Goal: Information Seeking & Learning: Learn about a topic

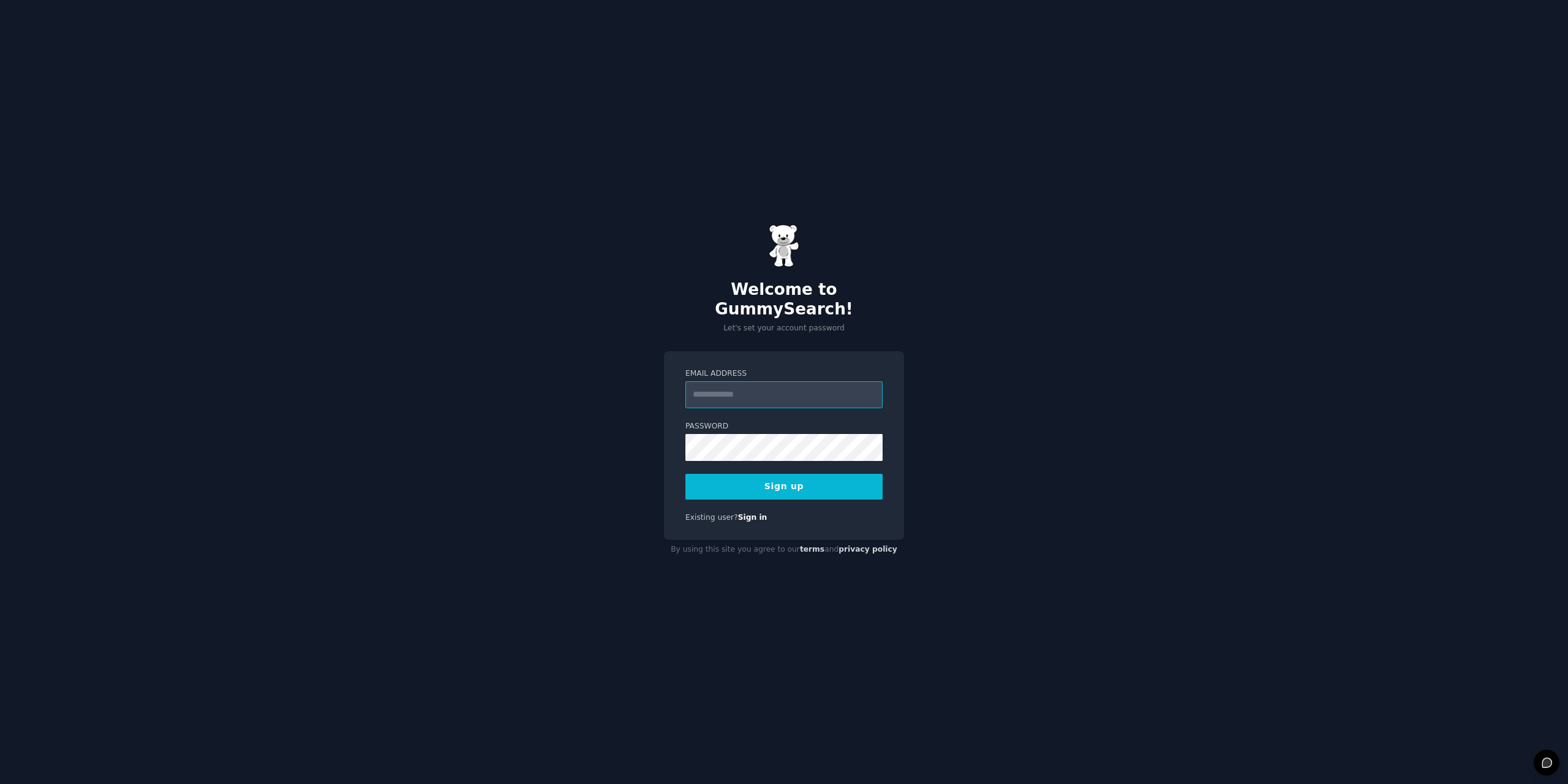
click at [755, 383] on input "Email Address" at bounding box center [784, 394] width 197 height 27
type input "**********"
click at [764, 480] on button "Sign up" at bounding box center [784, 486] width 197 height 25
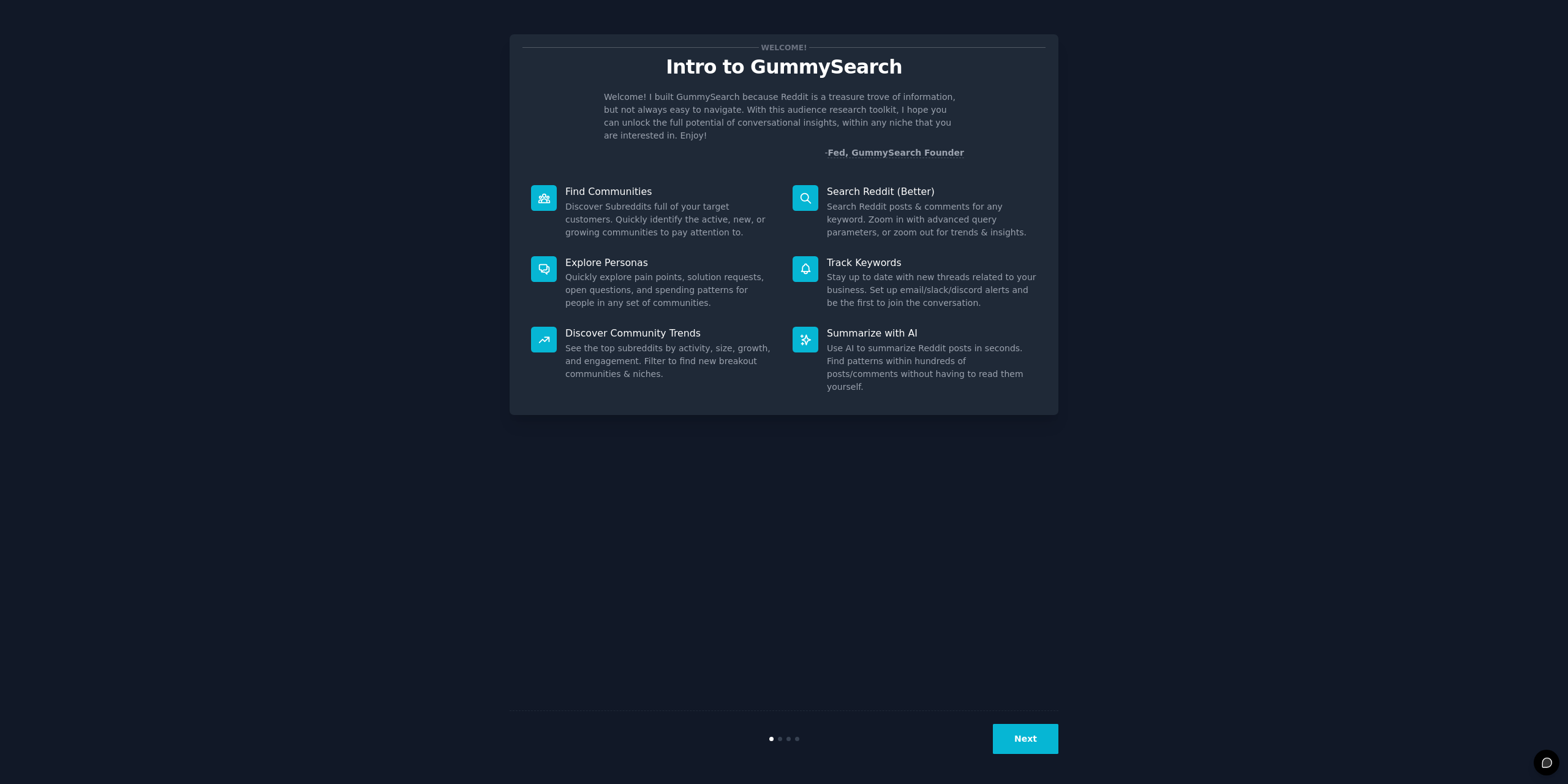
click at [1026, 743] on button "Next" at bounding box center [1026, 739] width 66 height 30
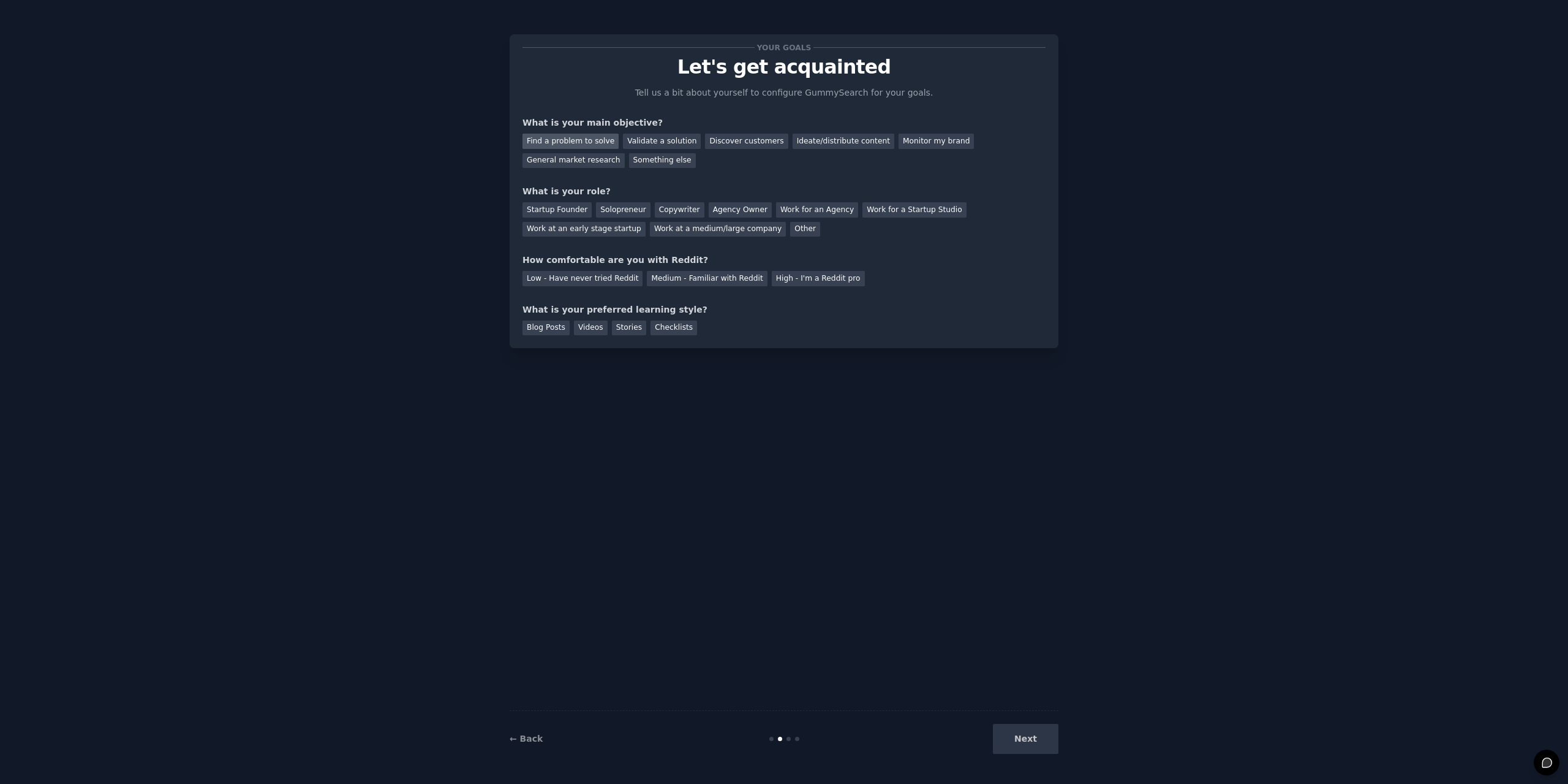
click at [553, 142] on div "Find a problem to solve" at bounding box center [570, 142] width 96 height 15
click at [1009, 132] on div "Find a problem to solve Validate a solution Discover customers Ideate/distribut…" at bounding box center [784, 148] width 523 height 39
click at [625, 153] on div "General market research" at bounding box center [573, 160] width 103 height 15
click at [566, 146] on div "Find a problem to solve" at bounding box center [570, 142] width 96 height 15
click at [580, 210] on div "Startup Founder" at bounding box center [556, 209] width 69 height 15
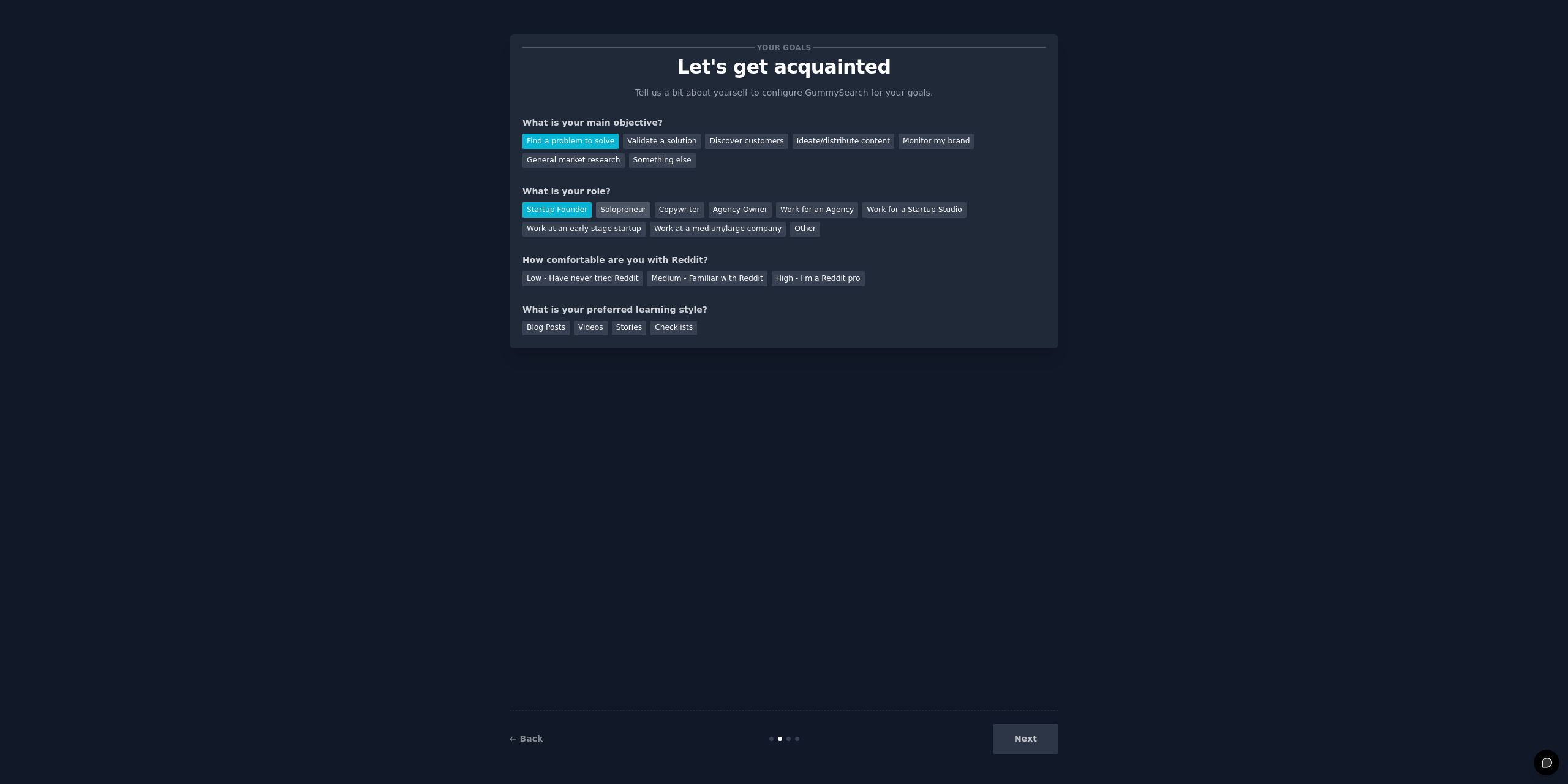
click at [624, 216] on div "Solopreneur" at bounding box center [622, 209] width 54 height 15
click at [606, 274] on div "Low - Have never tried Reddit" at bounding box center [582, 278] width 120 height 15
click at [668, 283] on div "Medium - Familiar with Reddit" at bounding box center [706, 278] width 120 height 15
click at [612, 328] on div "Stories" at bounding box center [629, 328] width 34 height 15
click at [655, 324] on div "Checklists" at bounding box center [673, 328] width 46 height 15
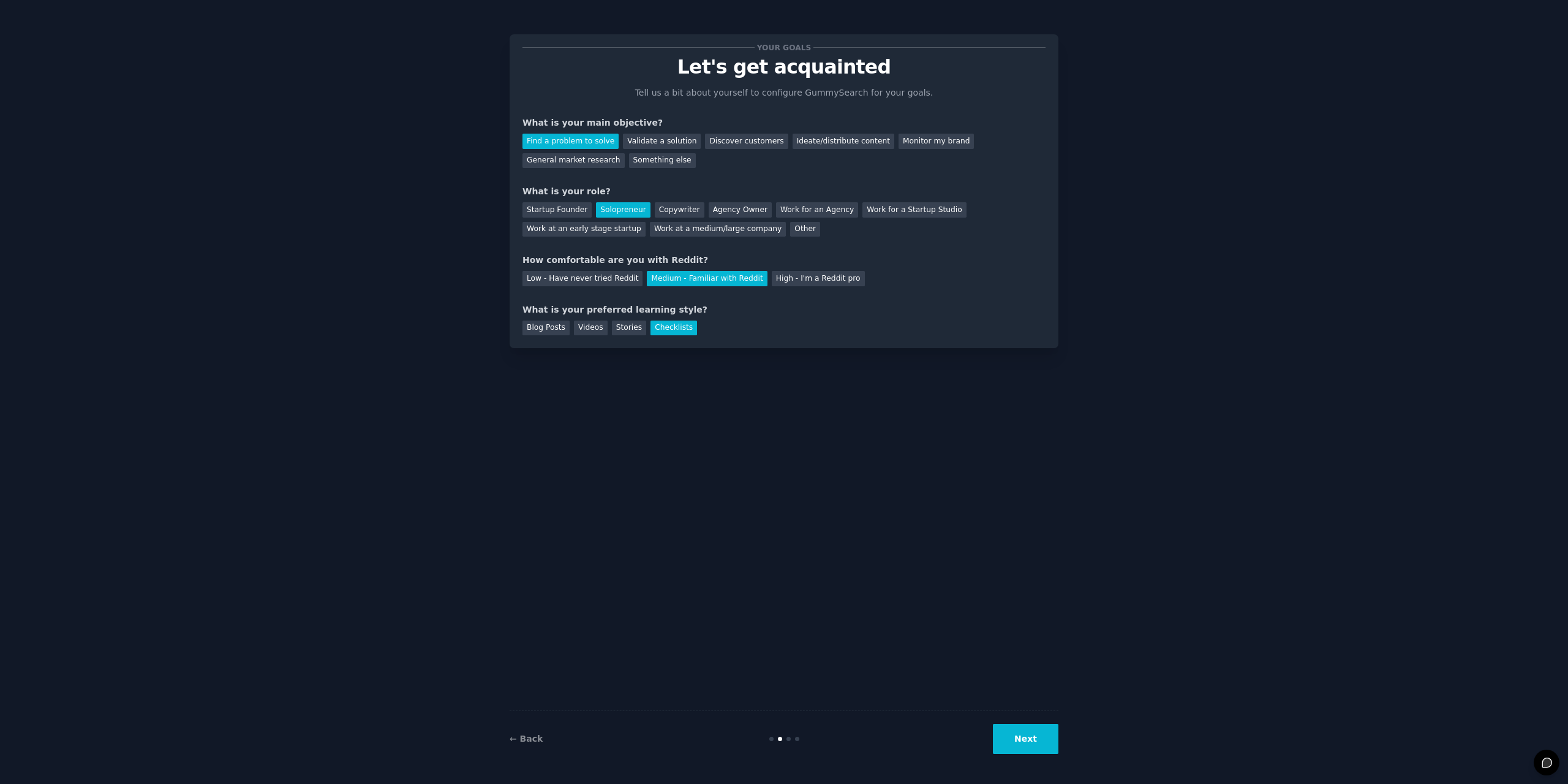
click at [1037, 749] on button "Next" at bounding box center [1026, 739] width 66 height 30
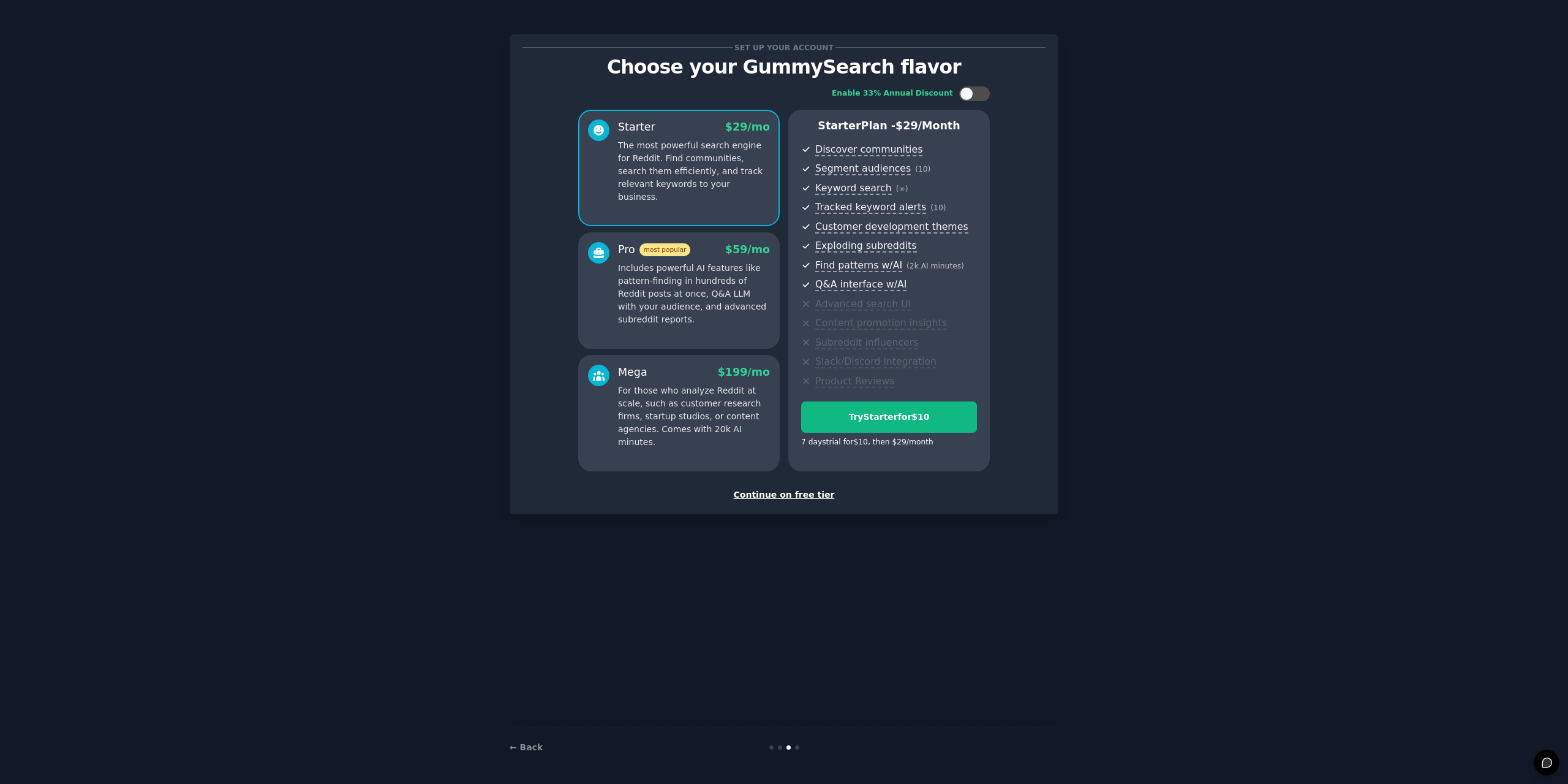
click at [806, 498] on div "Continue on free tier" at bounding box center [784, 495] width 523 height 13
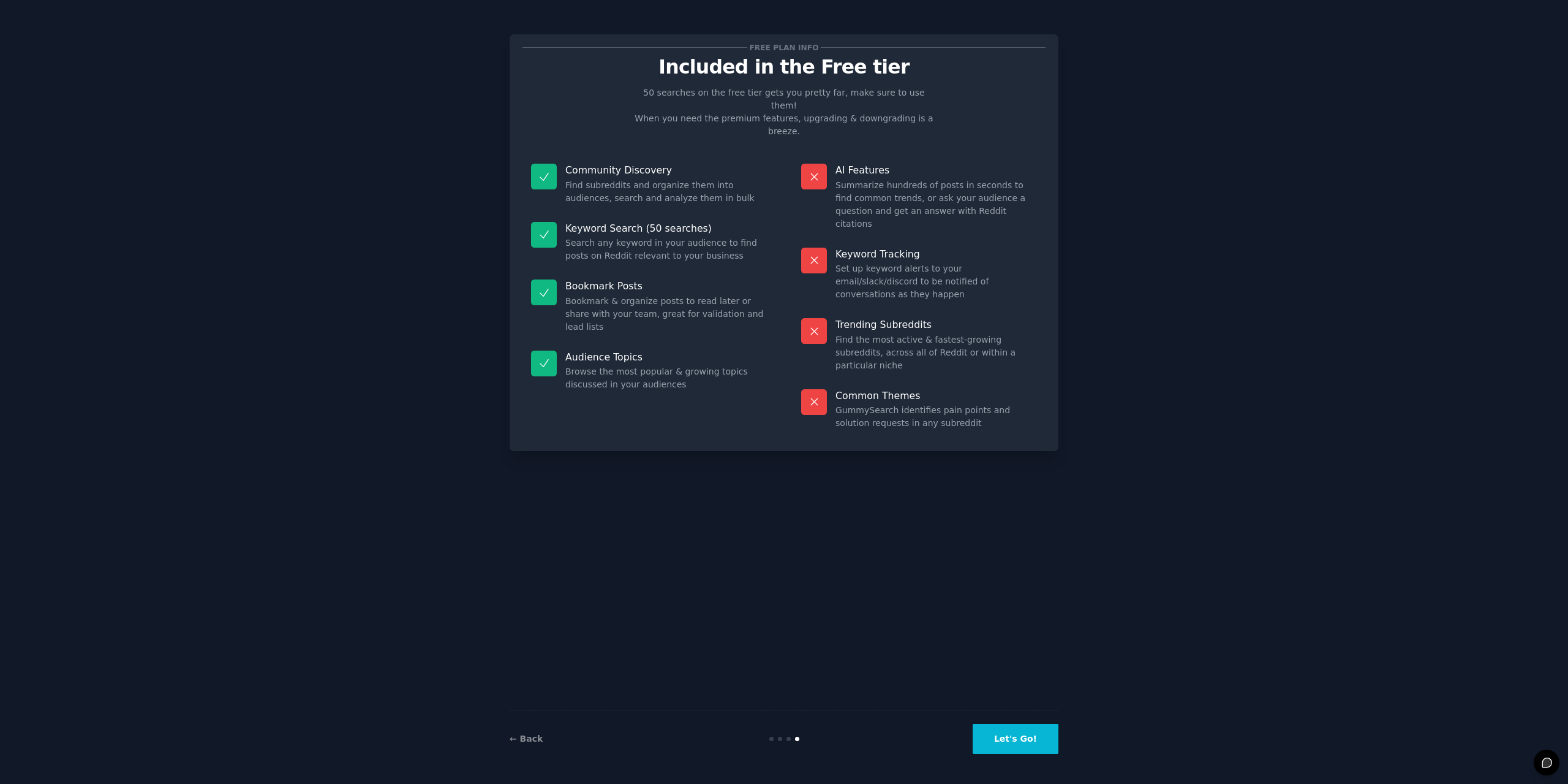
click at [1020, 729] on button "Let's Go!" at bounding box center [1015, 739] width 86 height 30
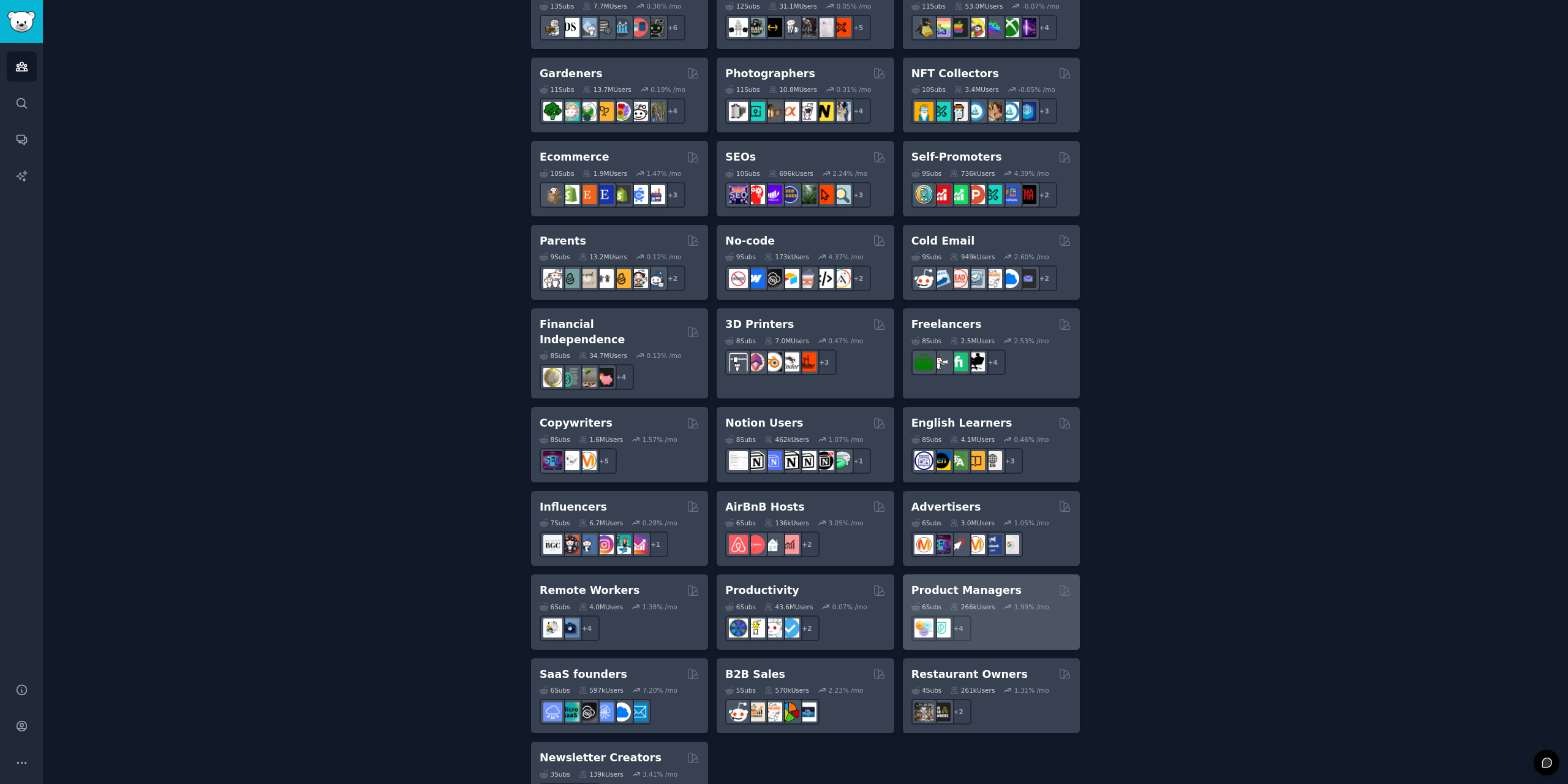
scroll to position [630, 0]
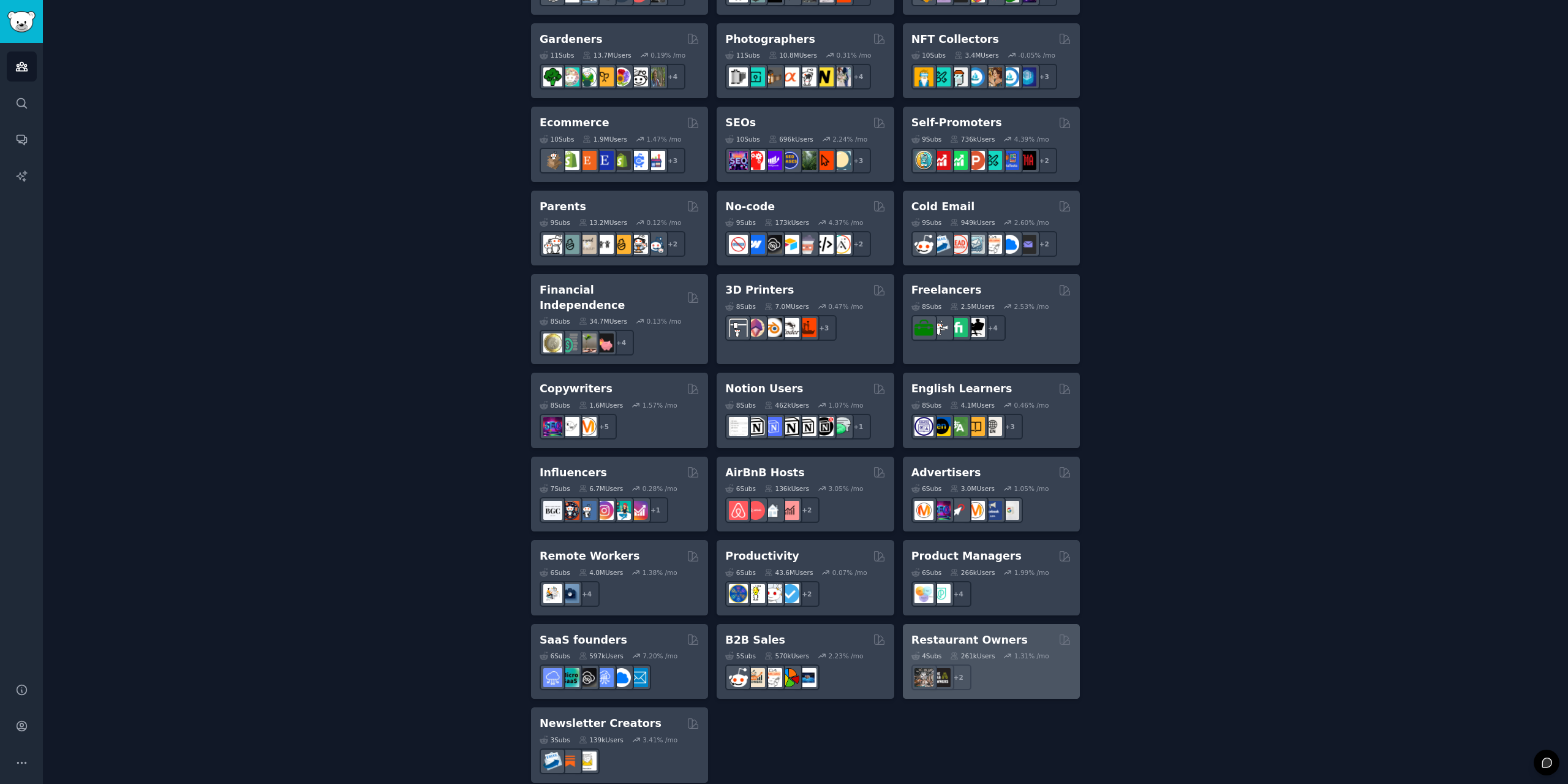
click at [949, 633] on h2 "Restaurant Owners" at bounding box center [969, 641] width 116 height 15
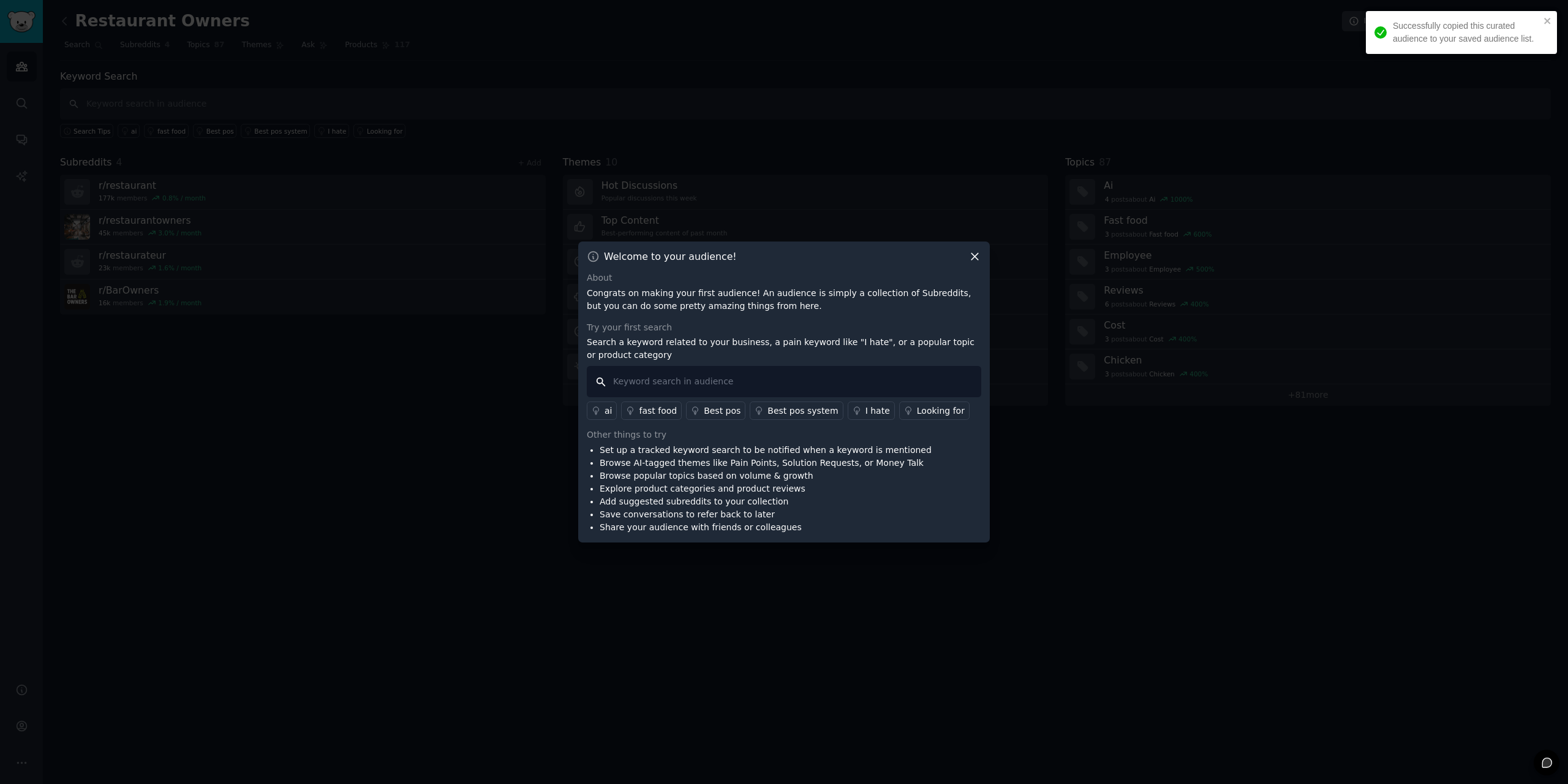
click at [744, 370] on input "text" at bounding box center [784, 381] width 394 height 31
paste input "GummySearch"
type input "GummySearch"
click at [978, 251] on icon at bounding box center [975, 257] width 13 height 13
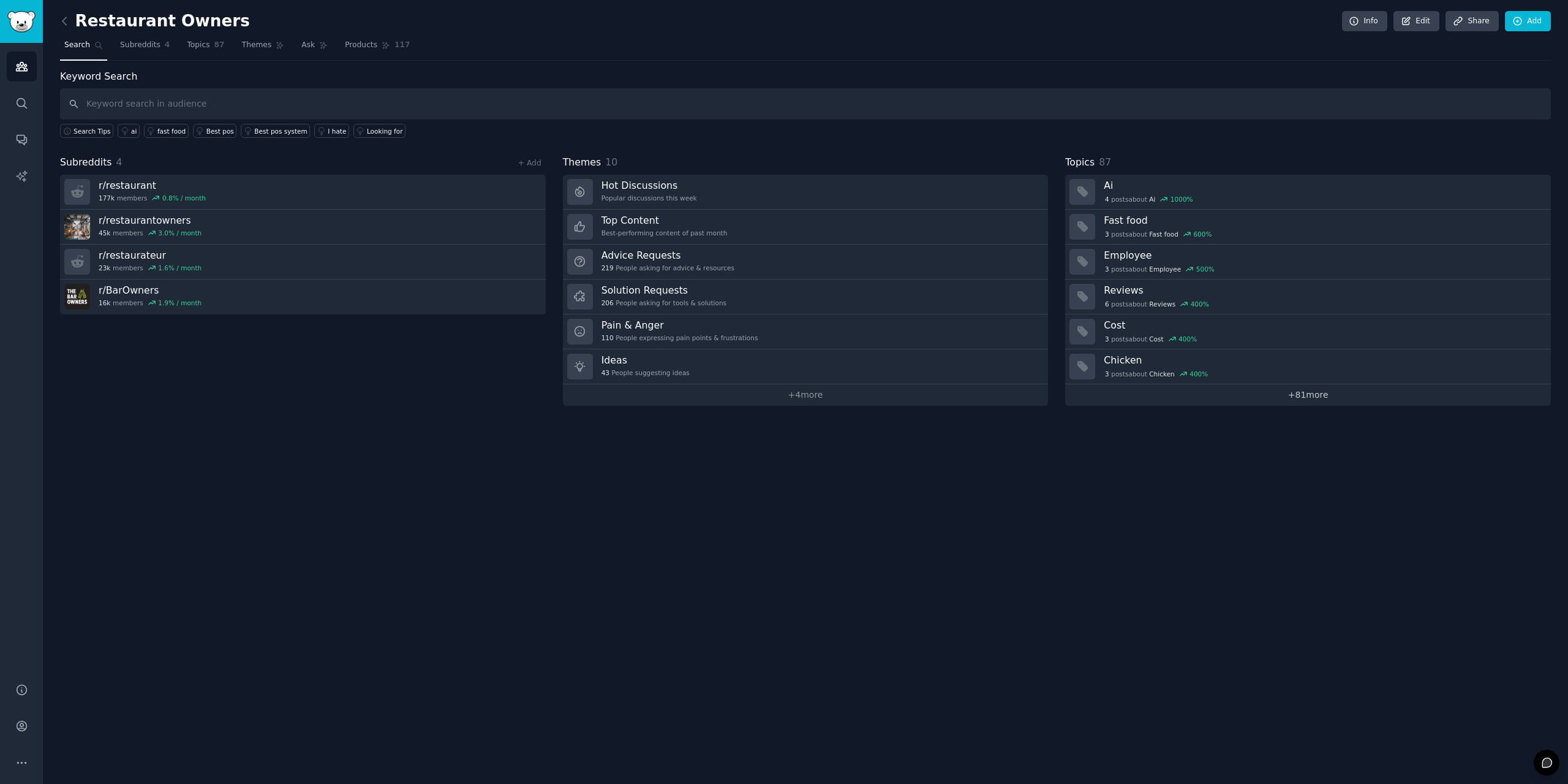
click at [1271, 394] on link "+ 81 more" at bounding box center [1308, 394] width 486 height 22
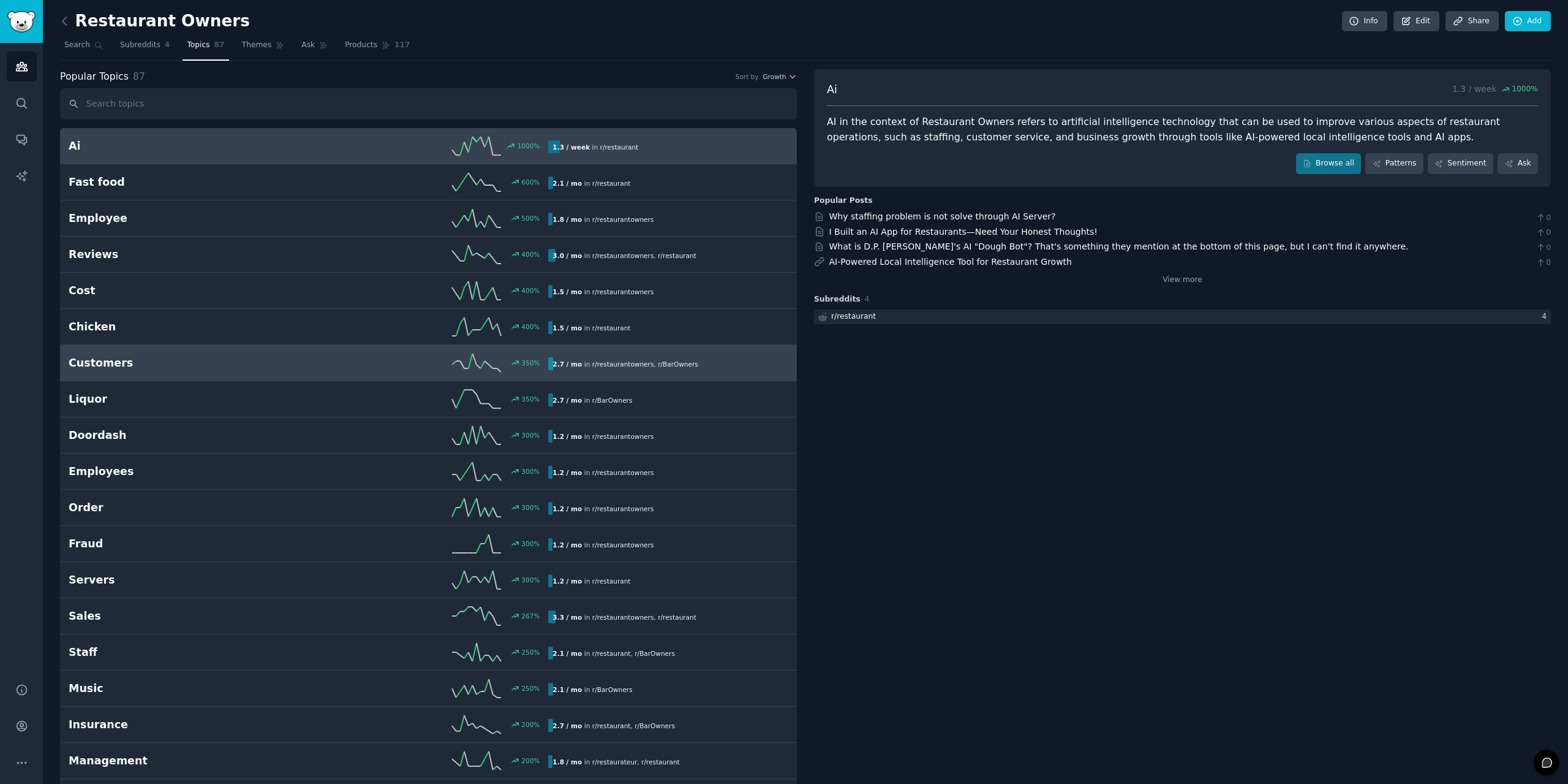
click at [141, 370] on h2 "Customers" at bounding box center [189, 363] width 240 height 15
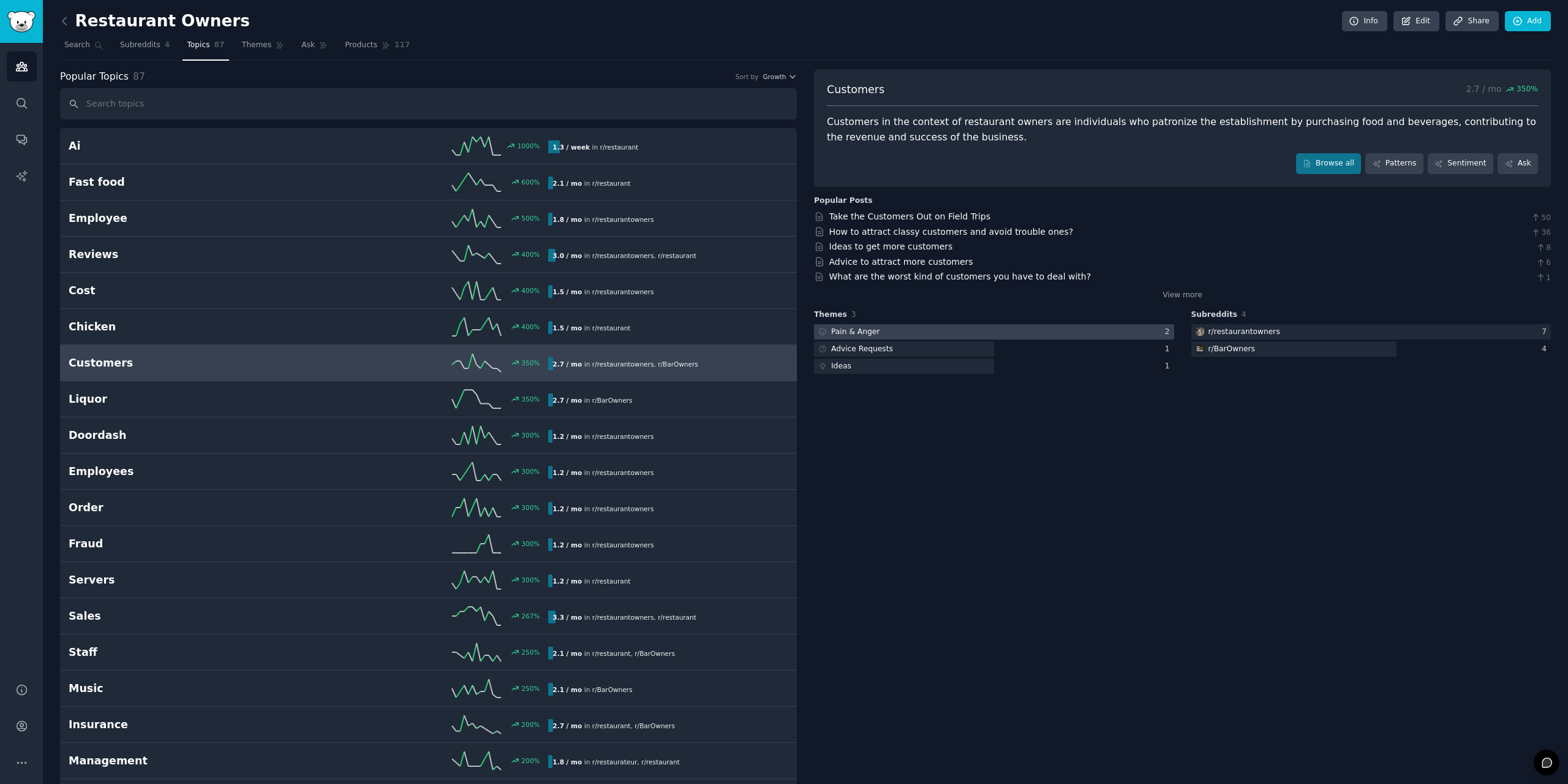
click at [900, 337] on div at bounding box center [995, 332] width 360 height 15
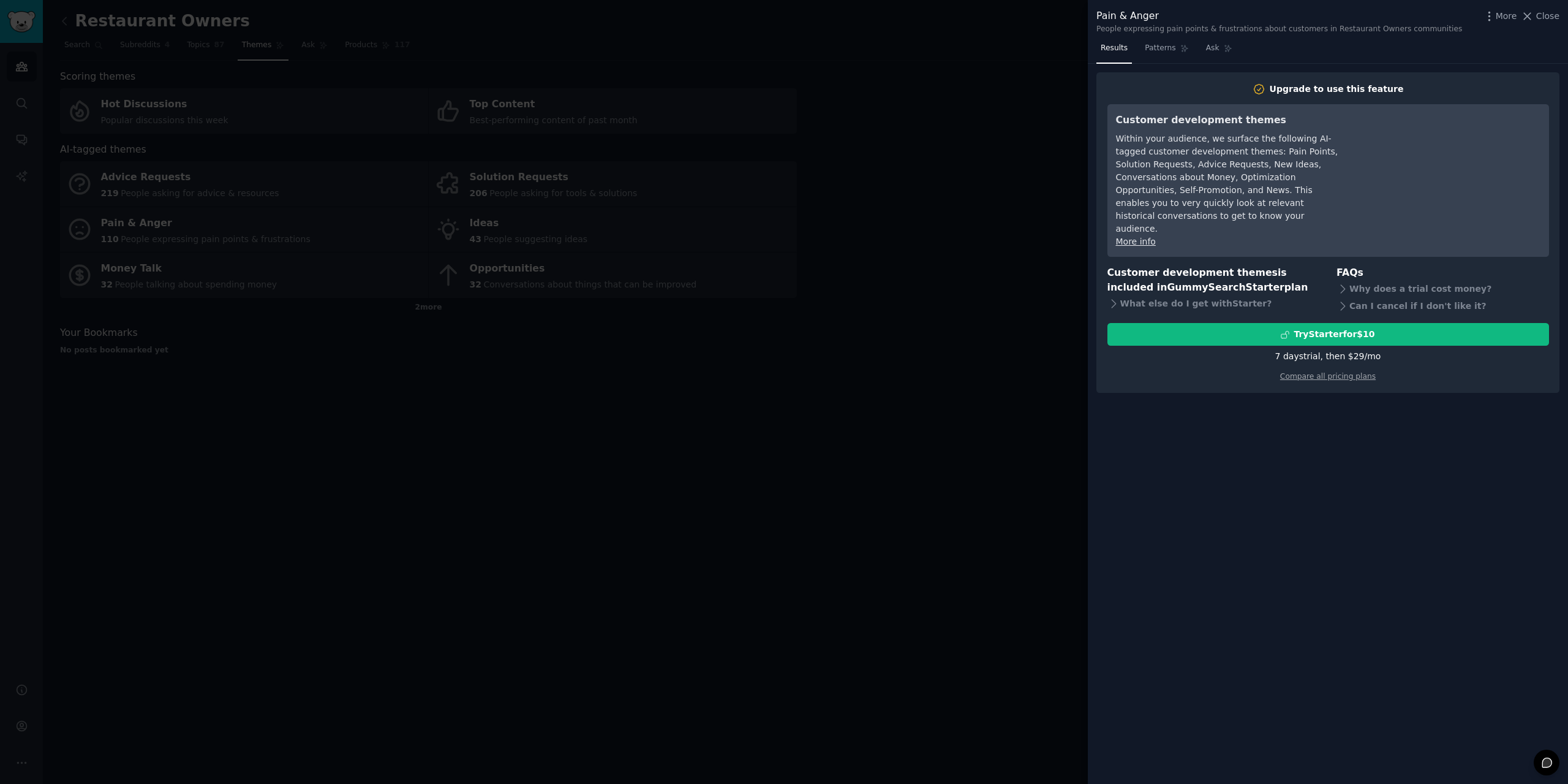
click at [1025, 263] on div at bounding box center [784, 392] width 1568 height 784
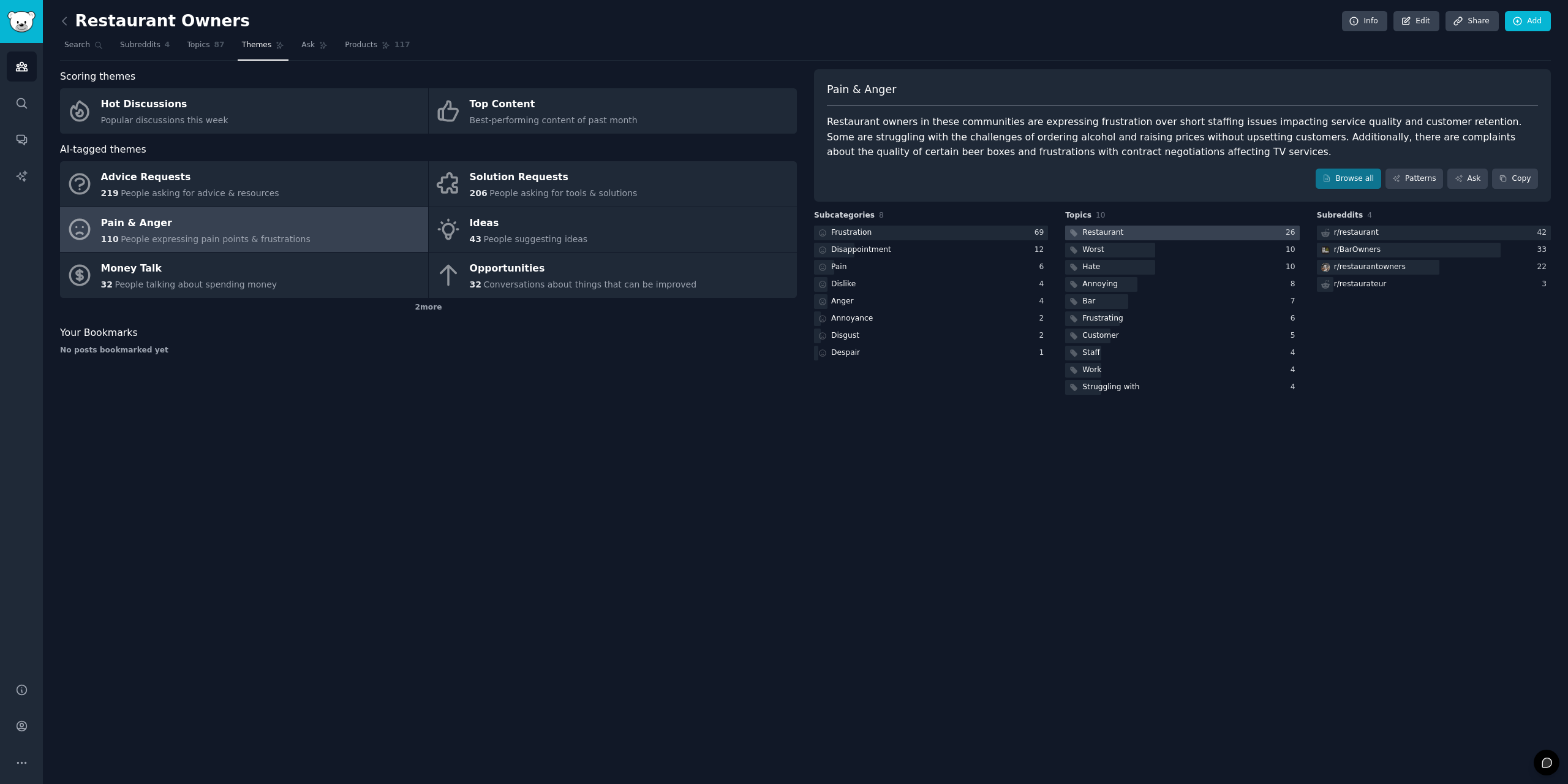
click at [1098, 235] on div "Restaurant" at bounding box center [1103, 233] width 41 height 11
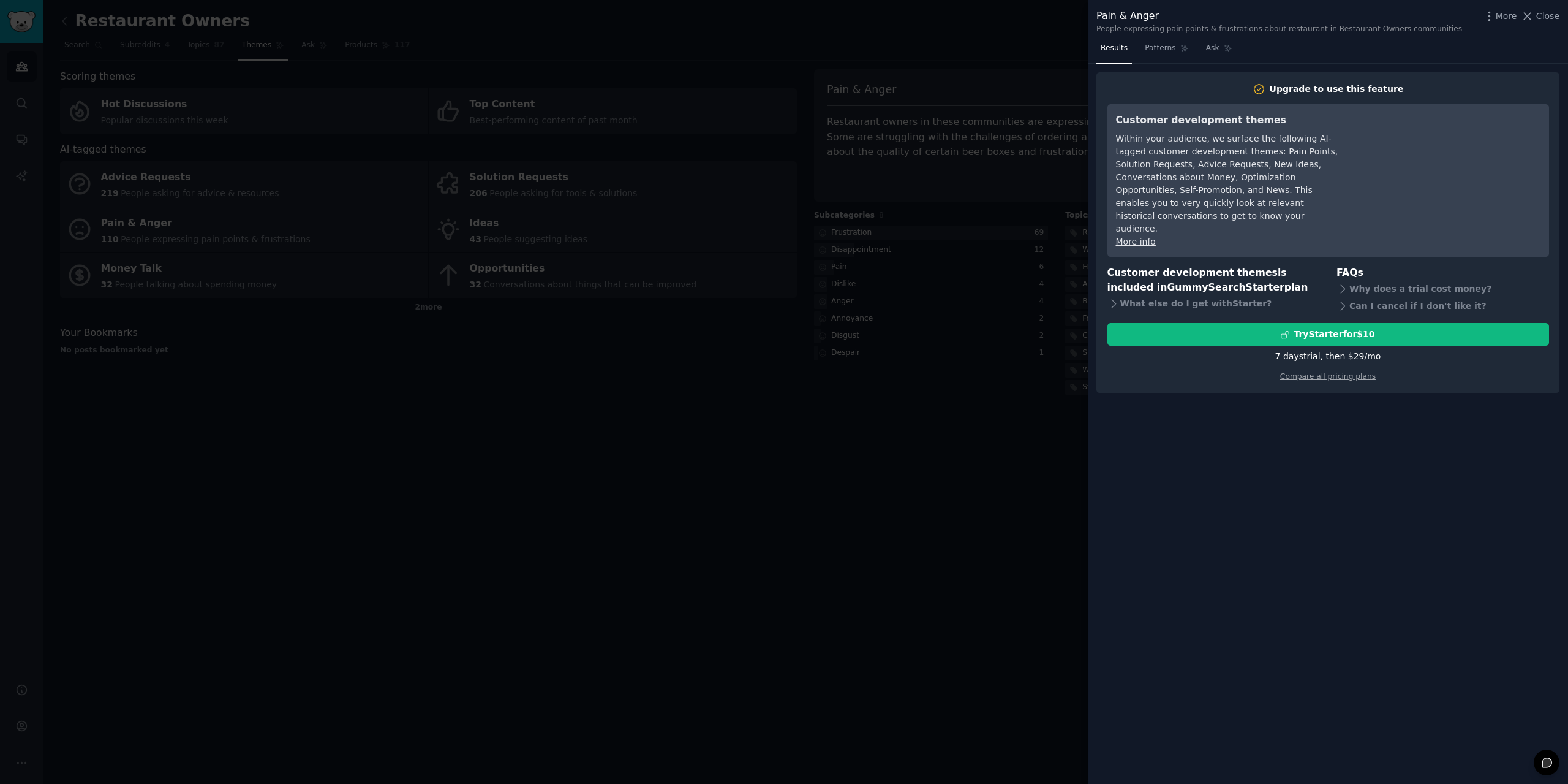
drag, startPoint x: 1006, startPoint y: 334, endPoint x: 1014, endPoint y: 332, distance: 8.2
click at [1005, 334] on div at bounding box center [784, 392] width 1568 height 784
